Goal: Transaction & Acquisition: Download file/media

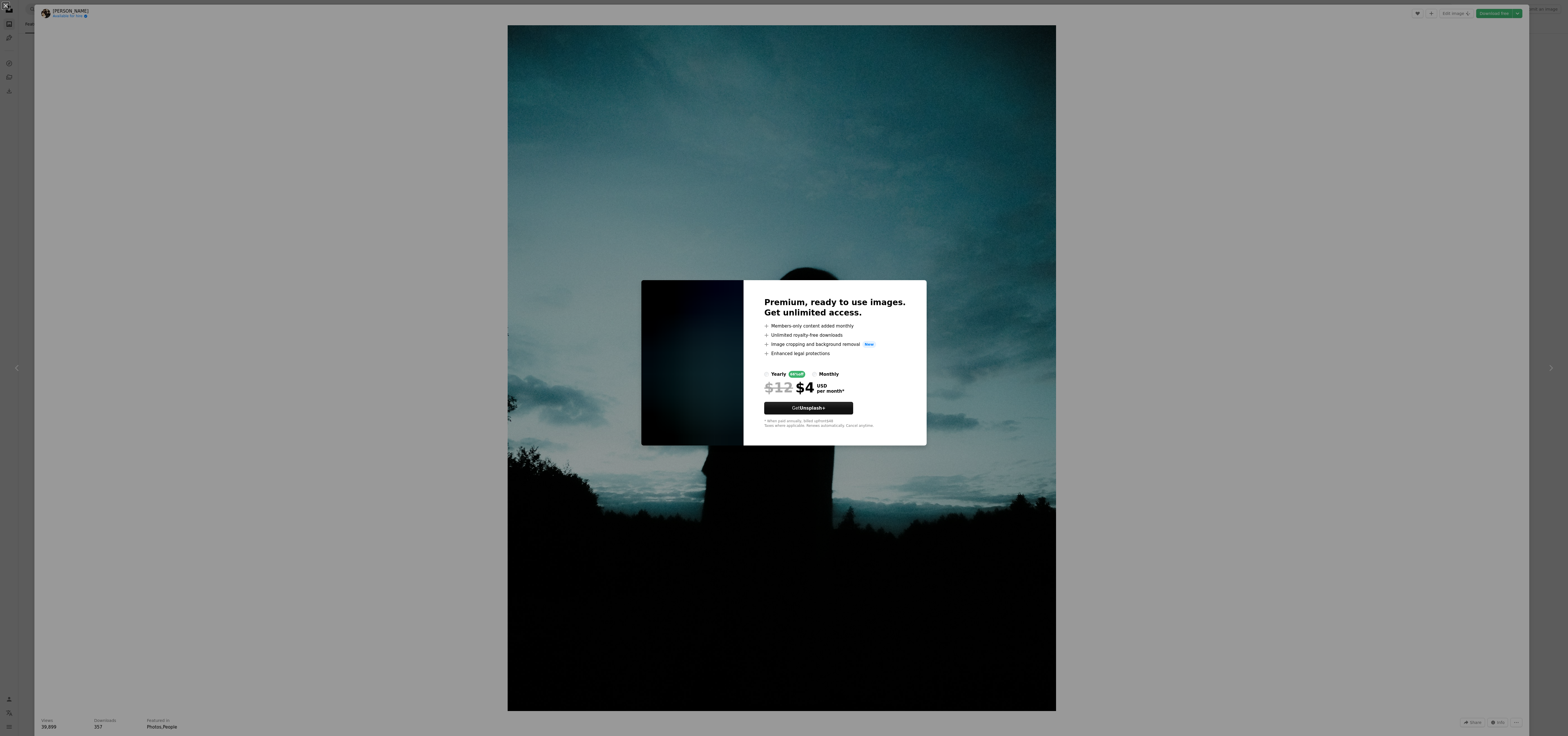
scroll to position [1837, 0]
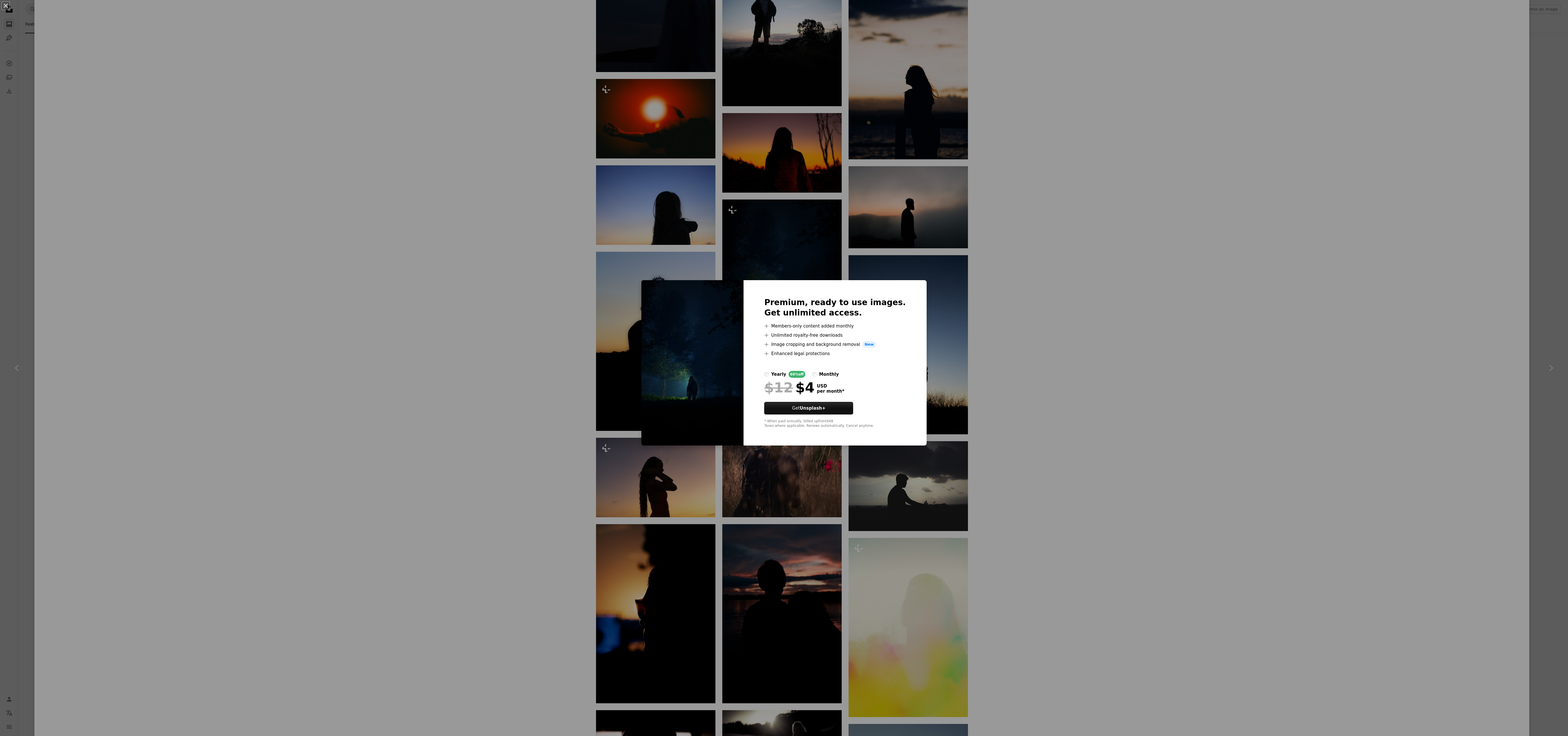
click at [1079, 370] on div "An X shape Premium, ready to use images. Get unlimited access. A plus sign Memb…" at bounding box center [784, 368] width 1568 height 736
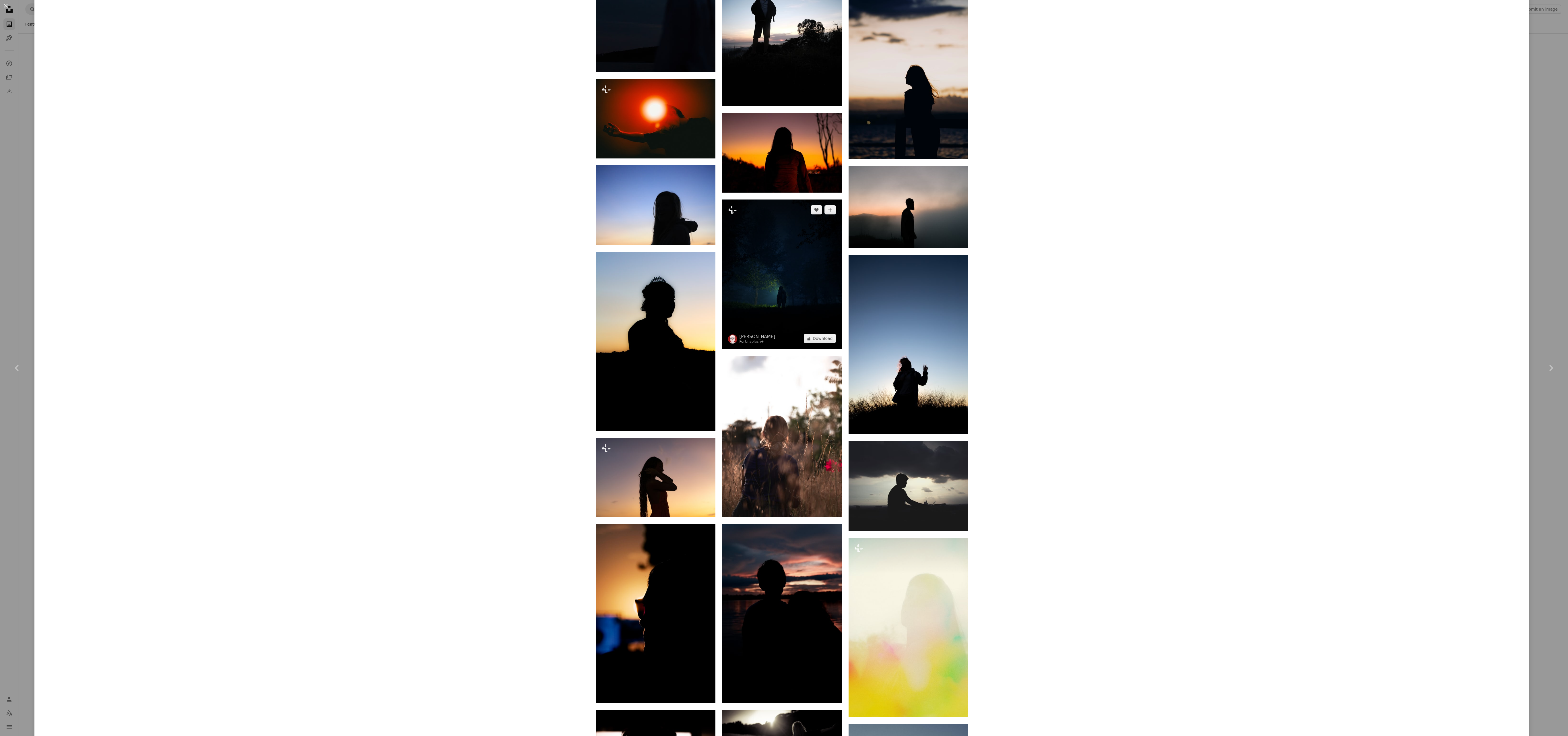
click at [746, 294] on img at bounding box center [782, 274] width 119 height 149
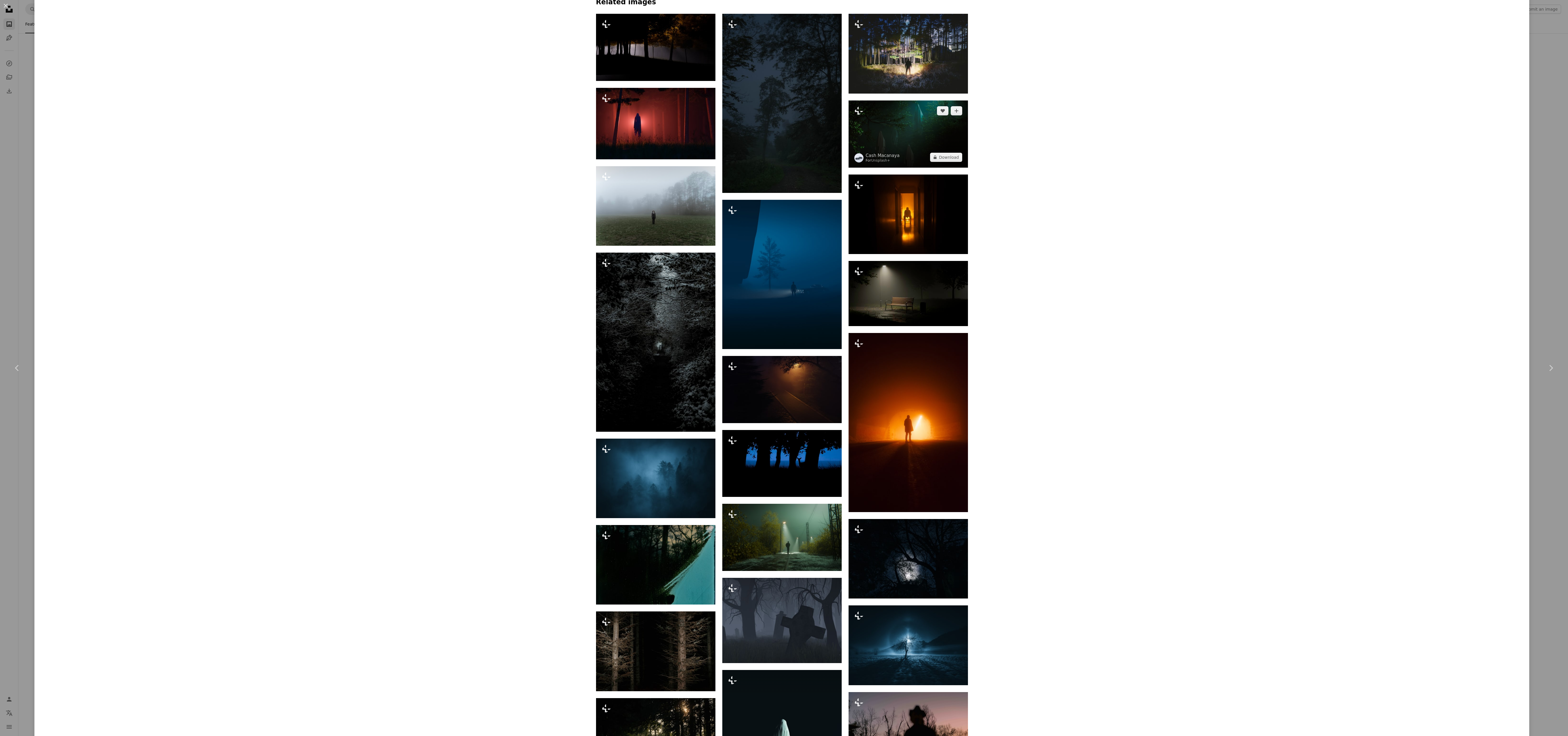
scroll to position [1263, 0]
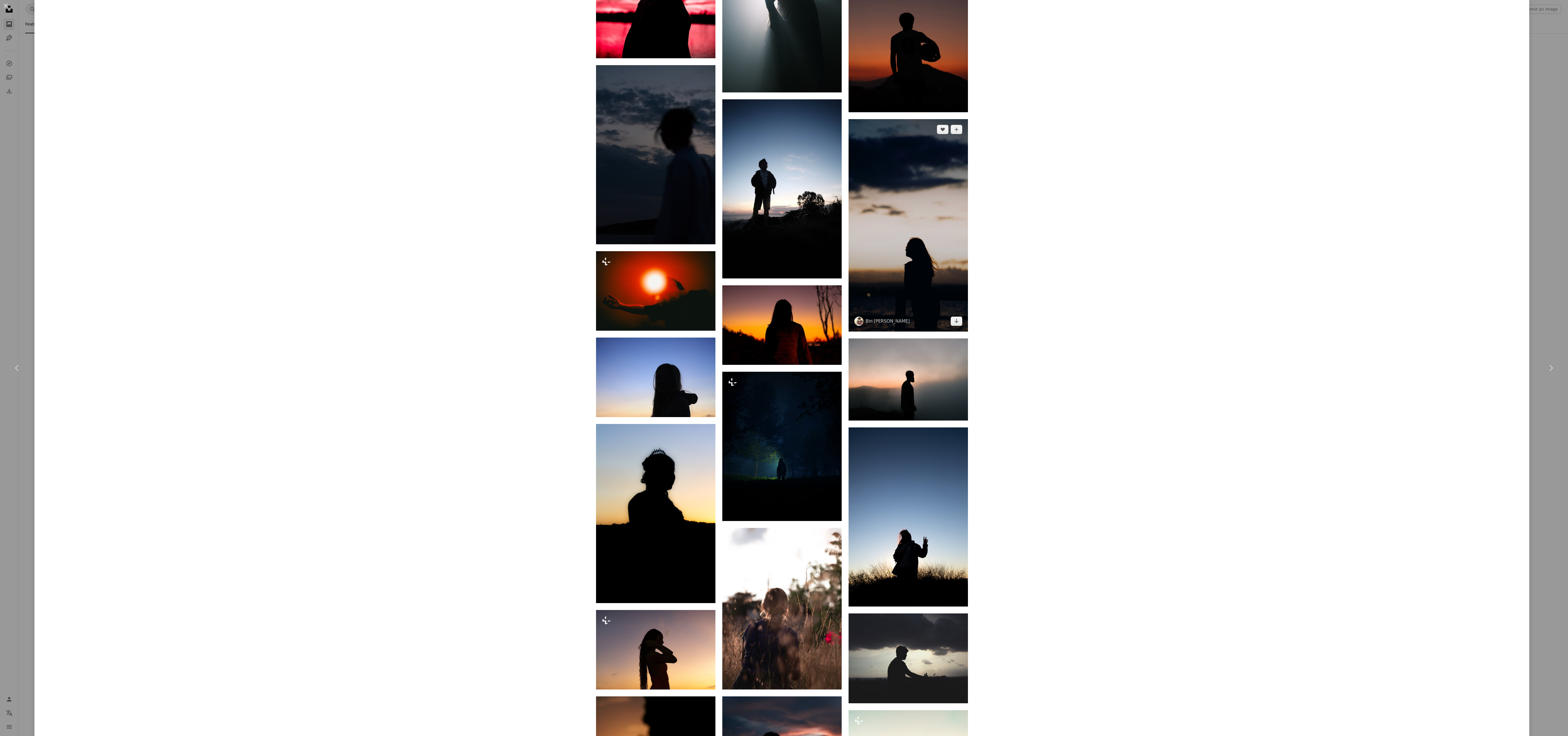
scroll to position [1837, 0]
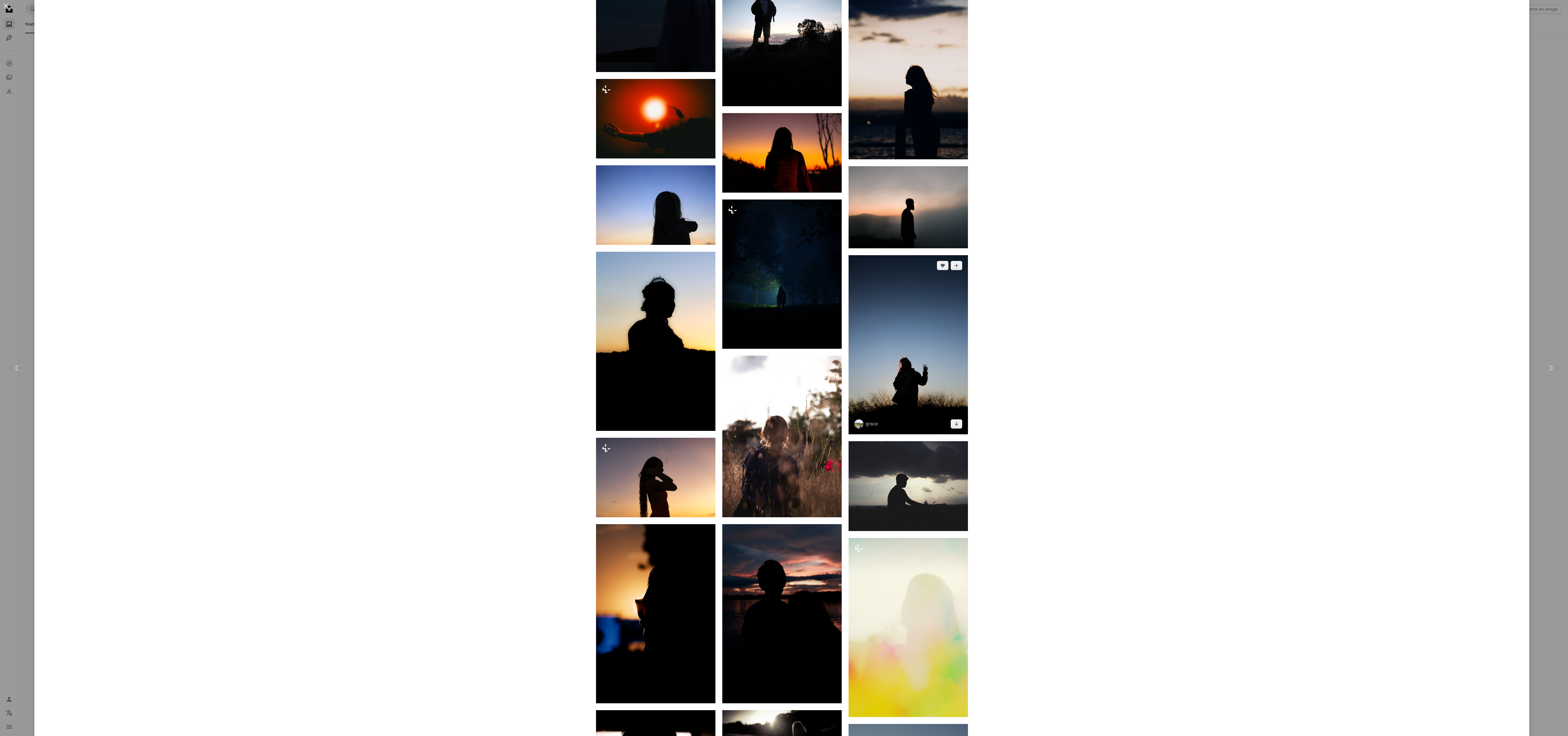
click at [903, 412] on img at bounding box center [908, 345] width 119 height 179
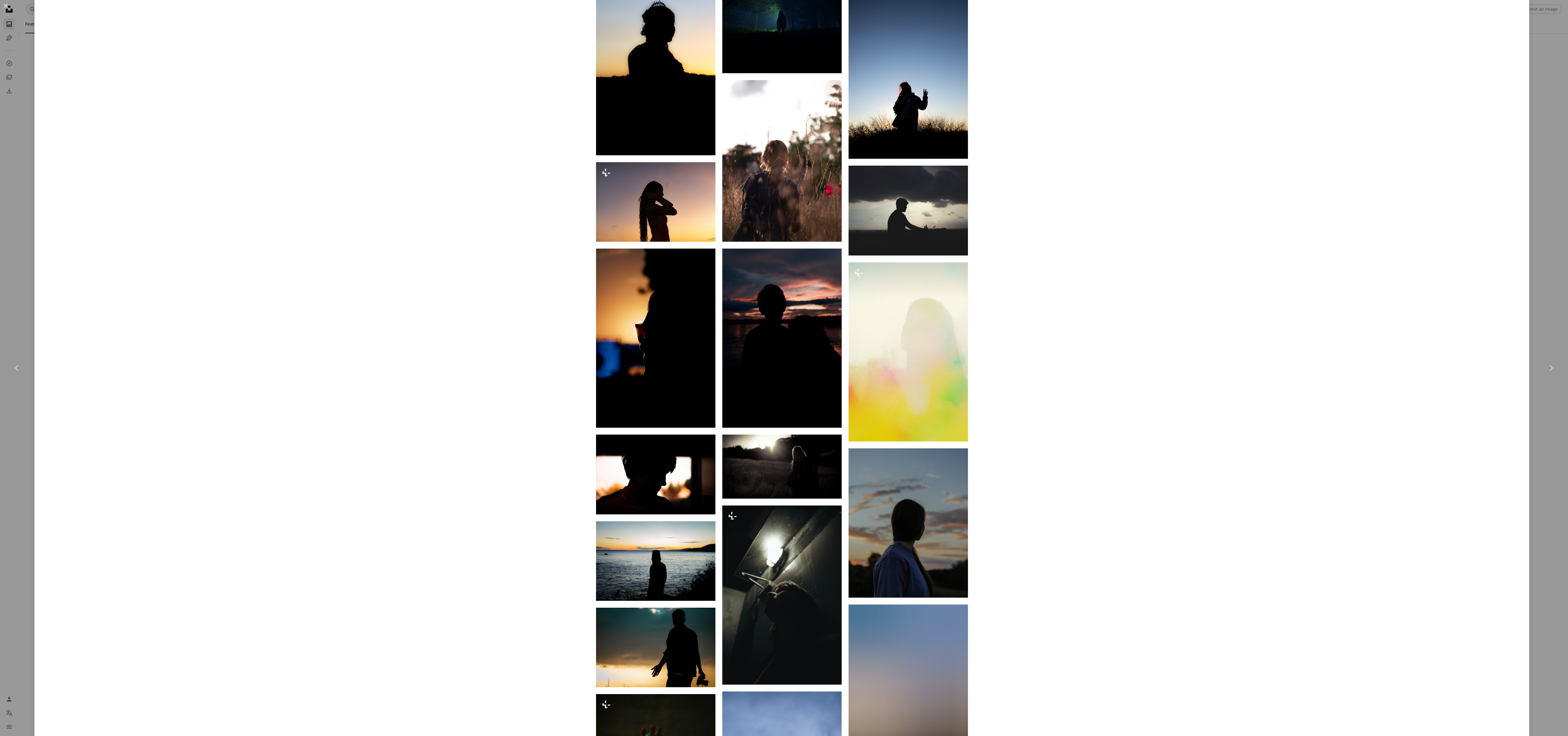
scroll to position [2342, 0]
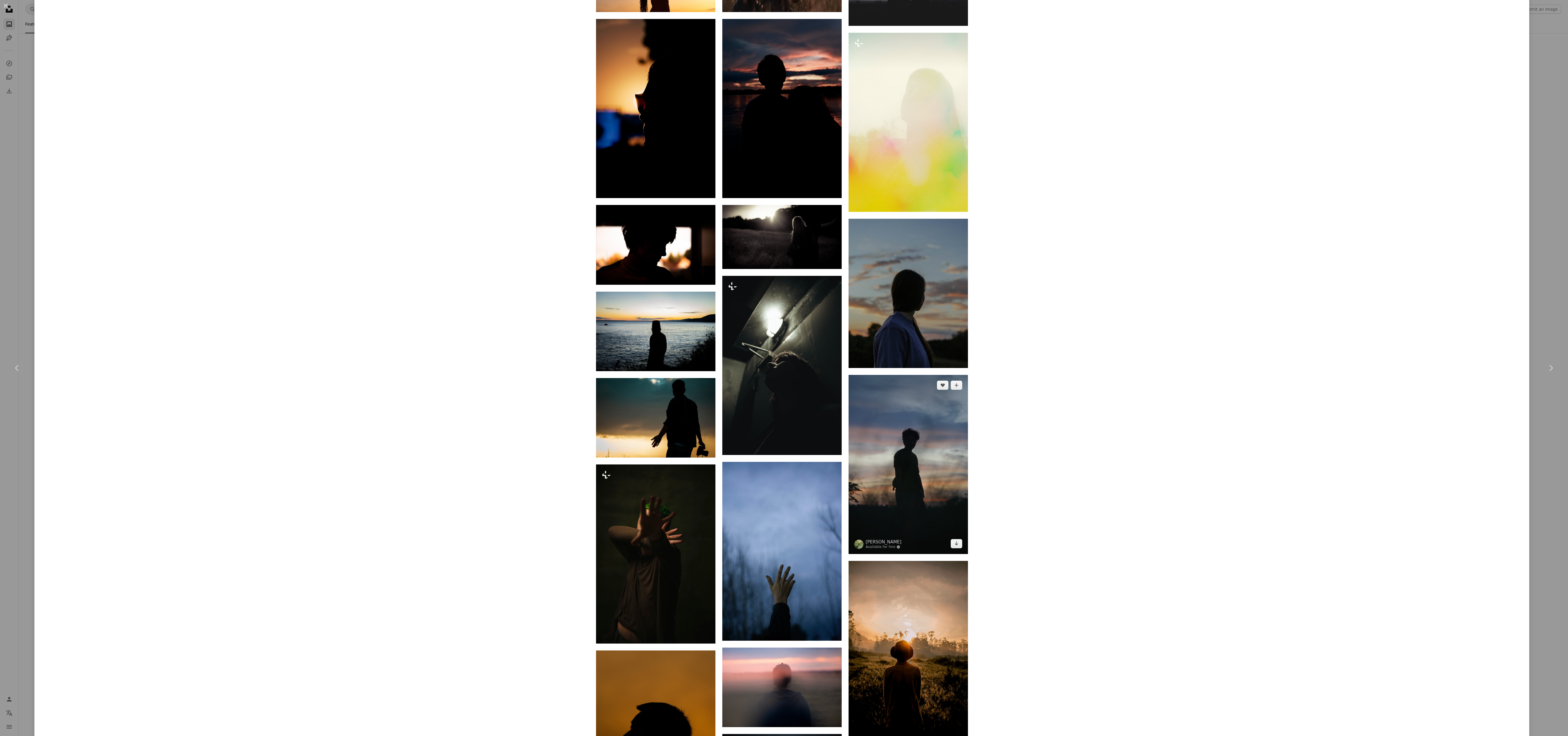
click at [881, 452] on img at bounding box center [908, 464] width 119 height 179
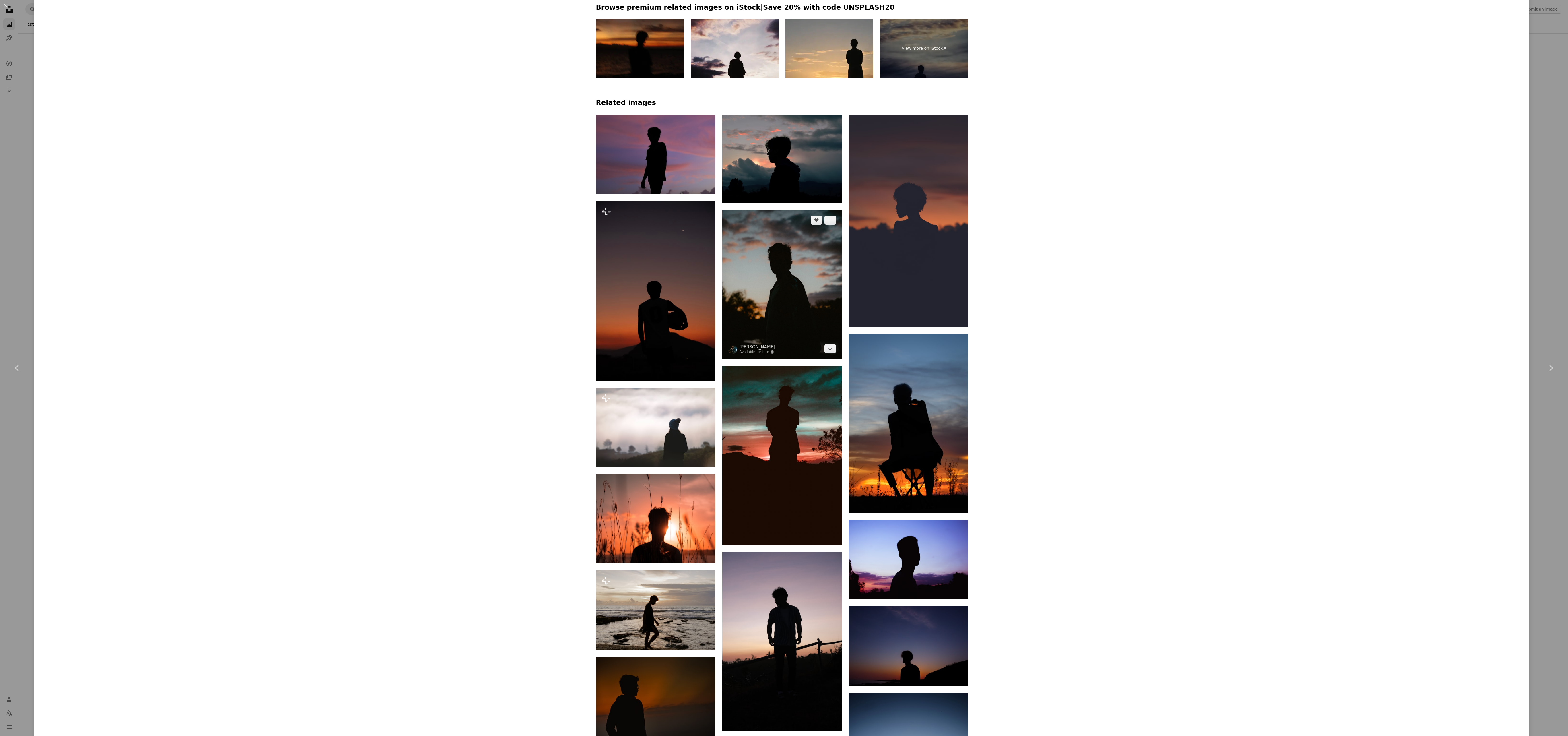
scroll to position [804, 0]
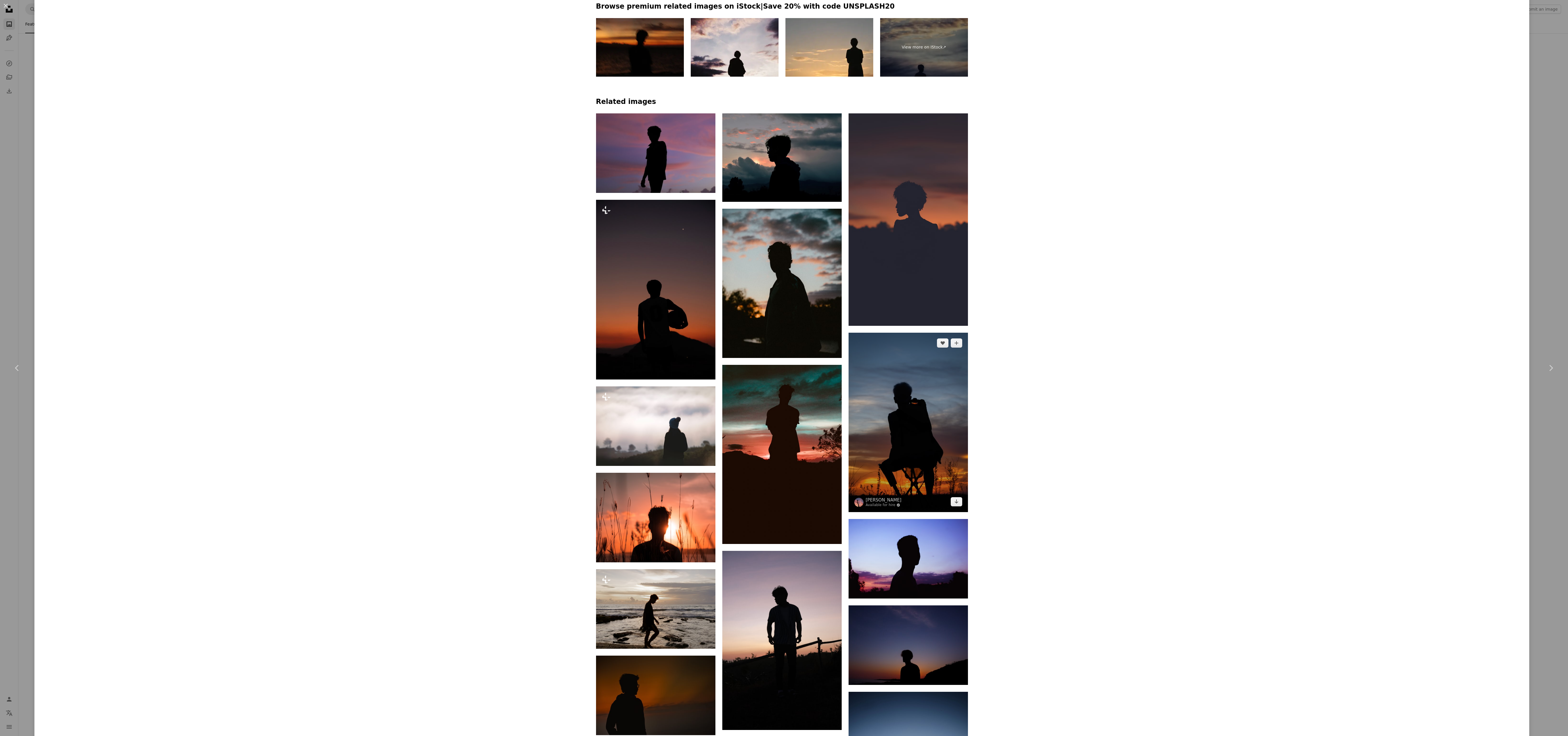
click at [884, 411] on img at bounding box center [908, 422] width 119 height 180
